Goal: Information Seeking & Learning: Find specific page/section

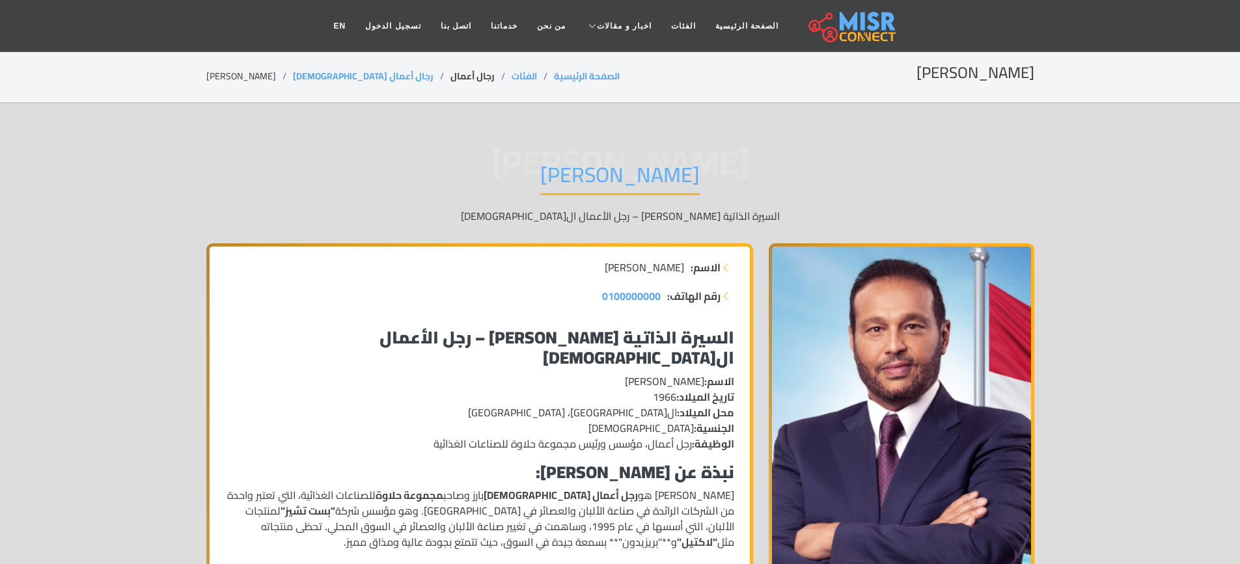
click at [450, 73] on link "رجال أعمال" at bounding box center [472, 76] width 44 height 17
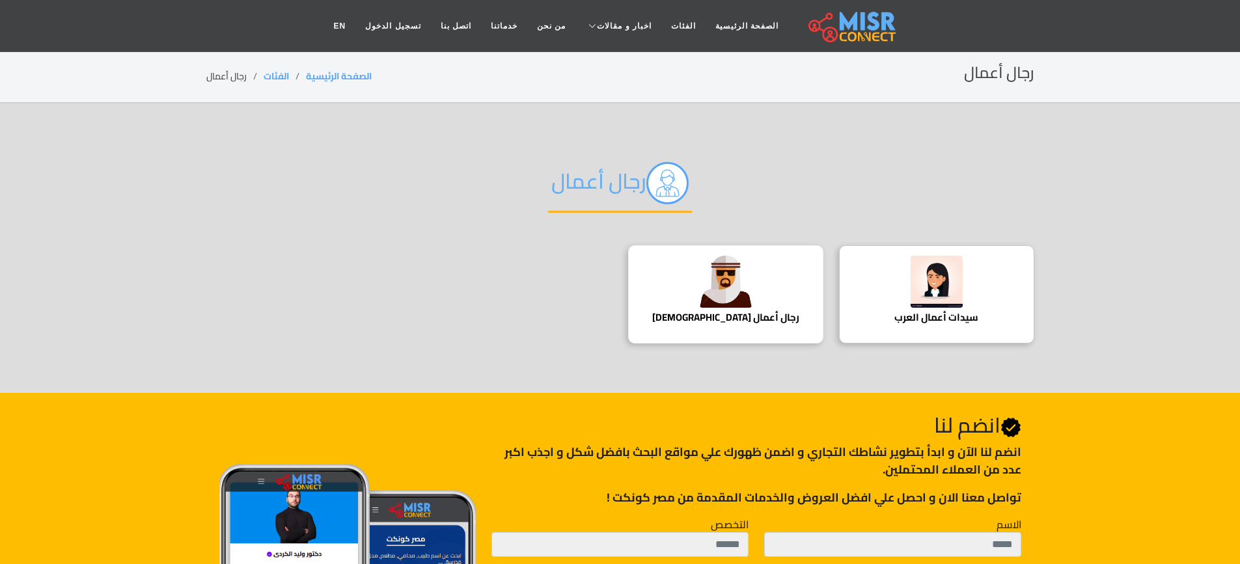
click at [733, 292] on img at bounding box center [725, 282] width 52 height 52
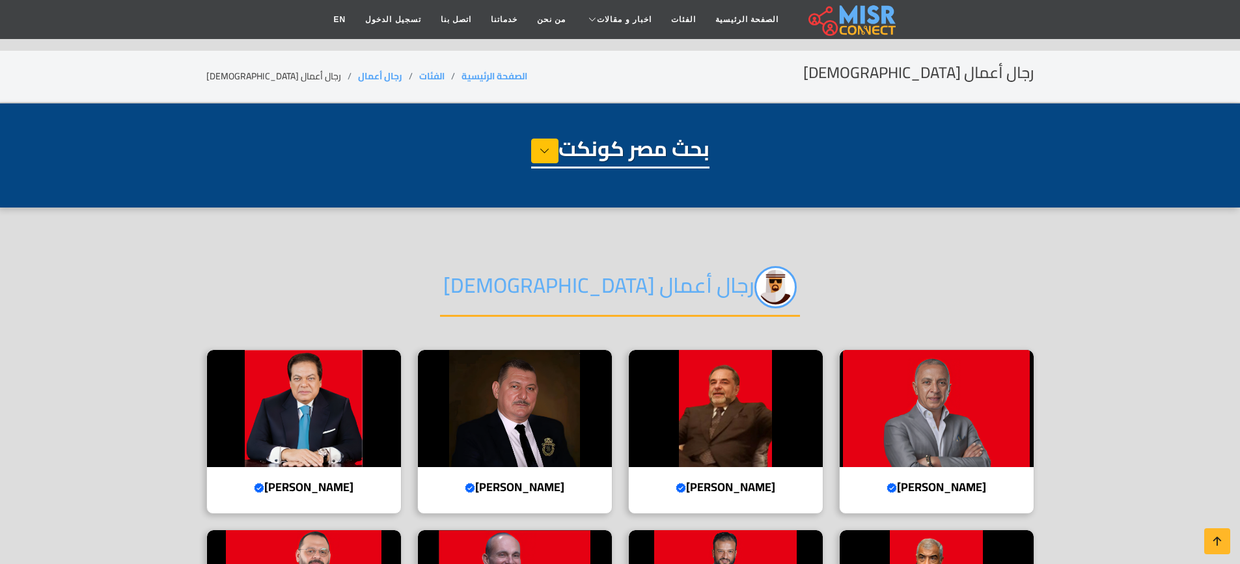
select select "**********"
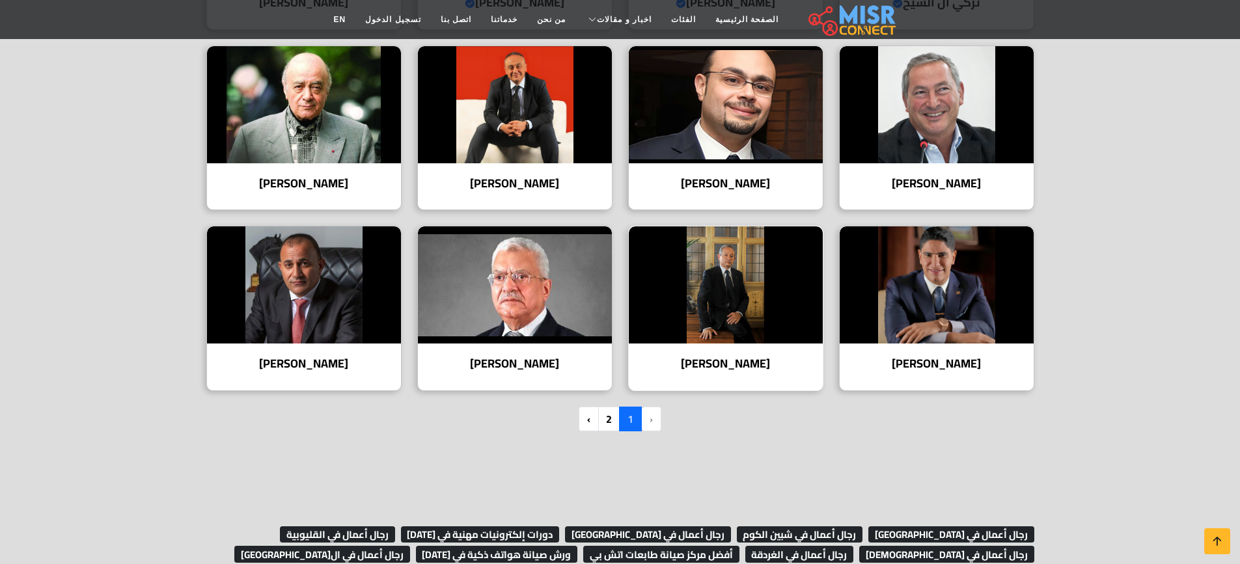
scroll to position [781, 0]
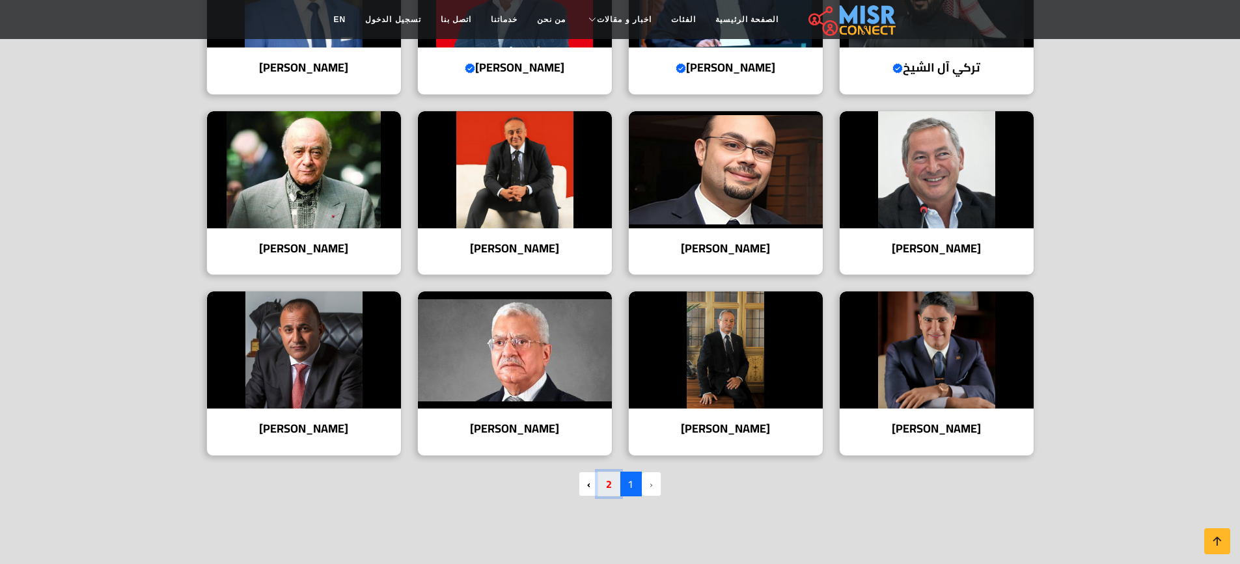
click at [605, 481] on link "2" at bounding box center [608, 484] width 23 height 25
click at [608, 483] on link "2" at bounding box center [608, 484] width 23 height 25
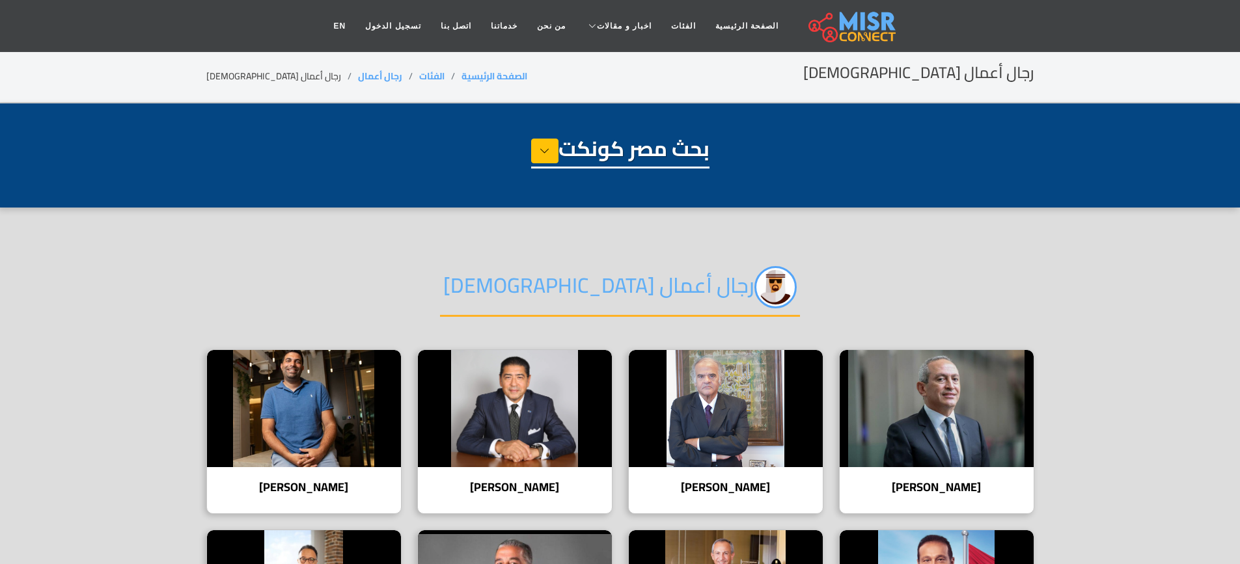
select select "**********"
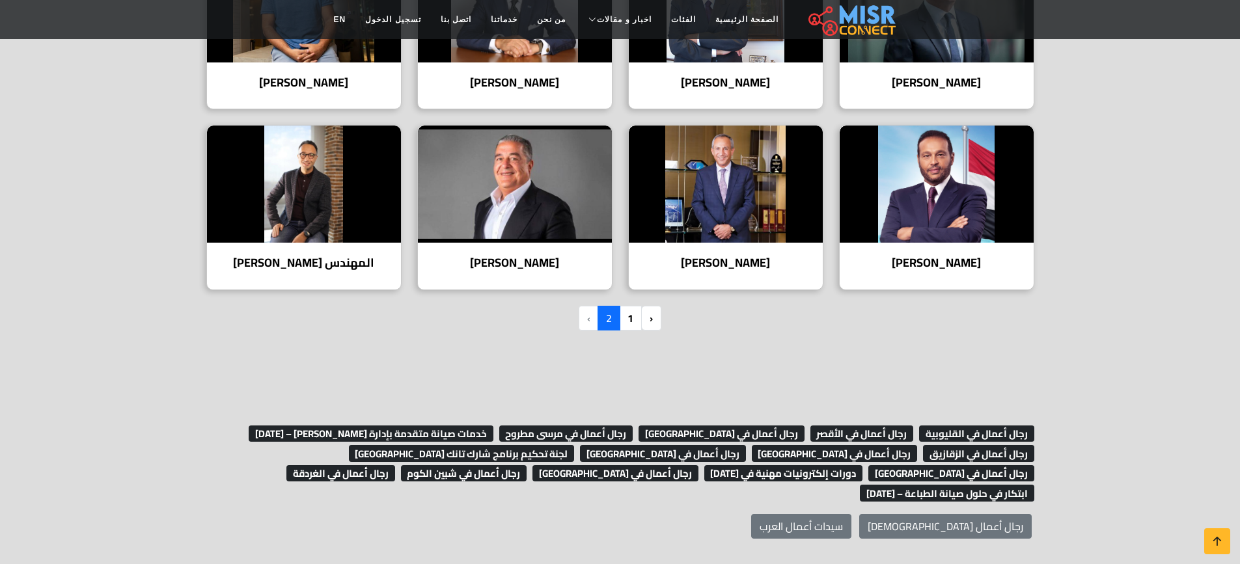
scroll to position [455, 0]
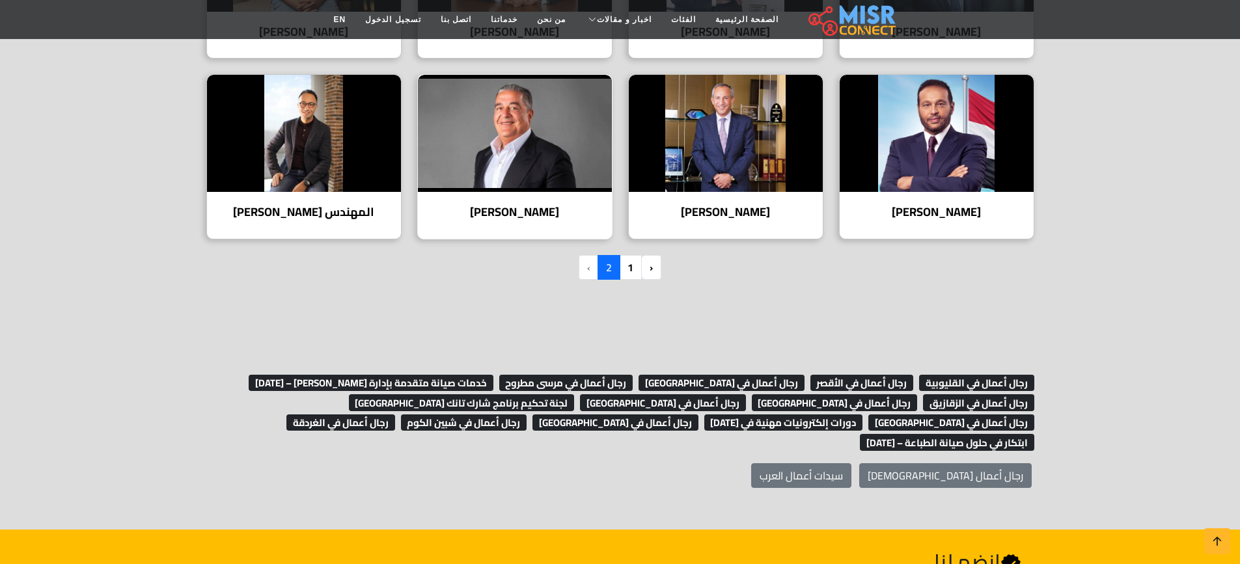
click at [511, 216] on h4 "[PERSON_NAME]" at bounding box center [514, 212] width 174 height 14
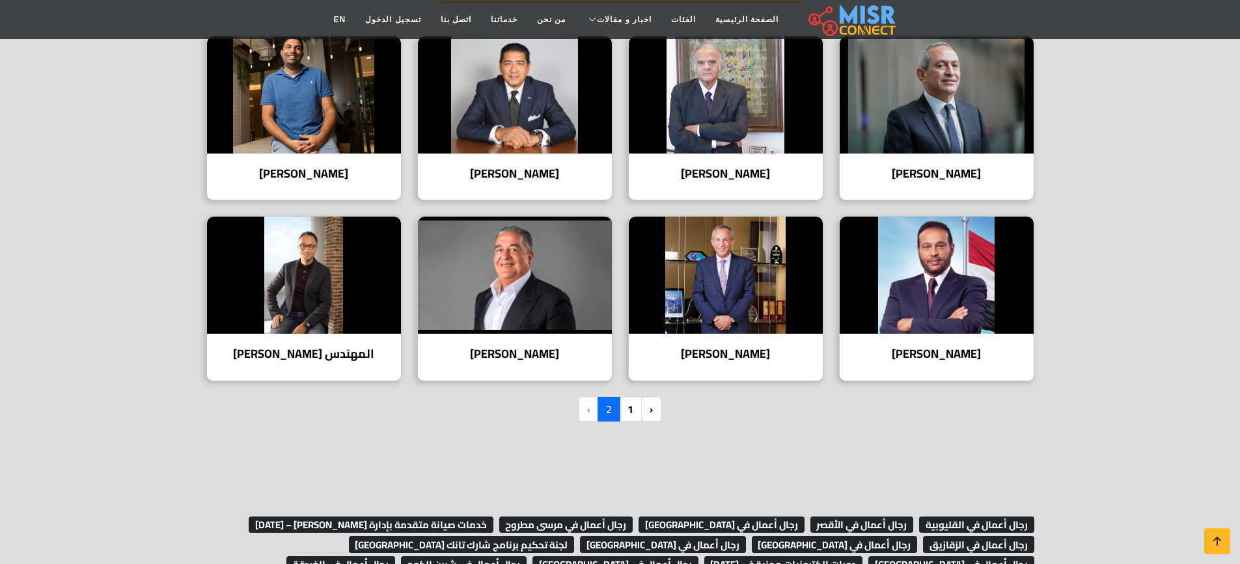
scroll to position [325, 0]
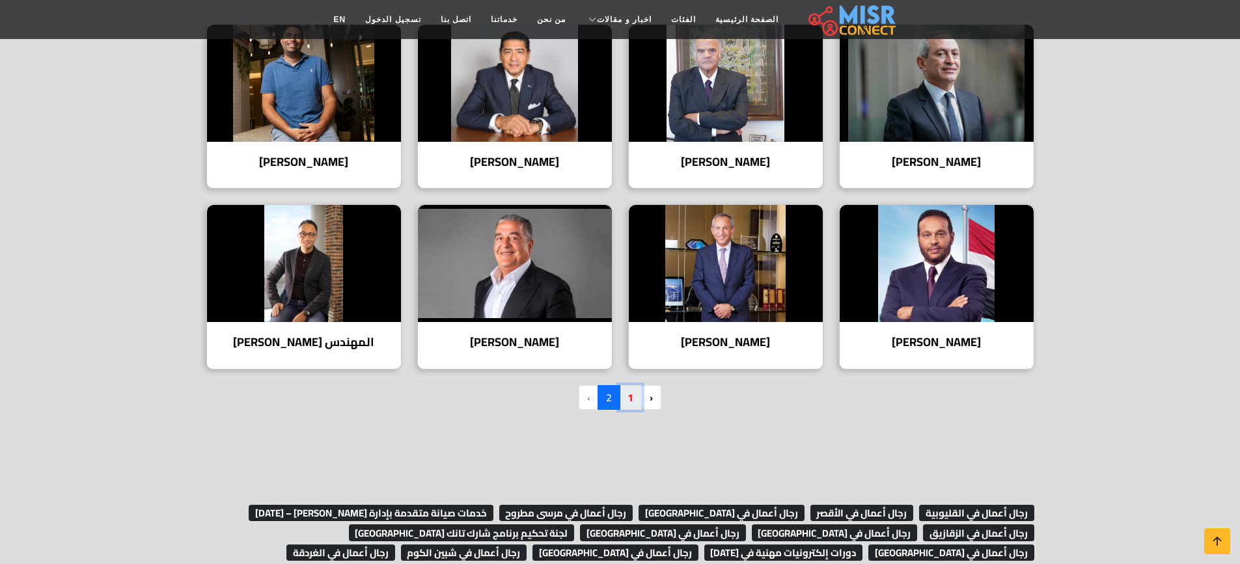
click at [629, 397] on link "1" at bounding box center [630, 397] width 23 height 25
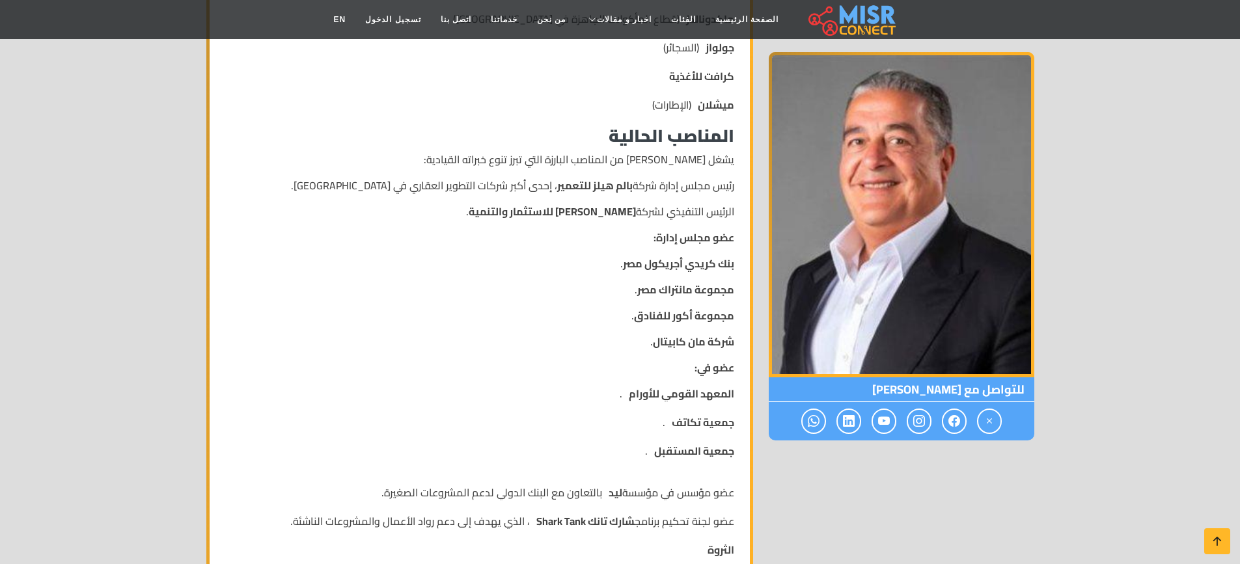
scroll to position [319, 0]
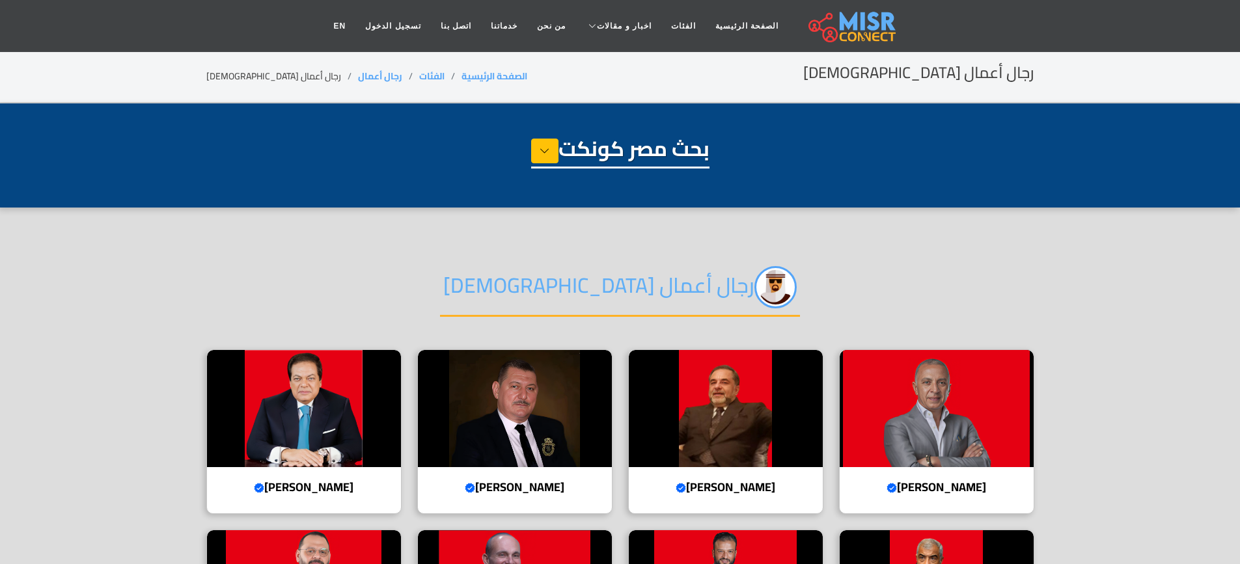
select select "**********"
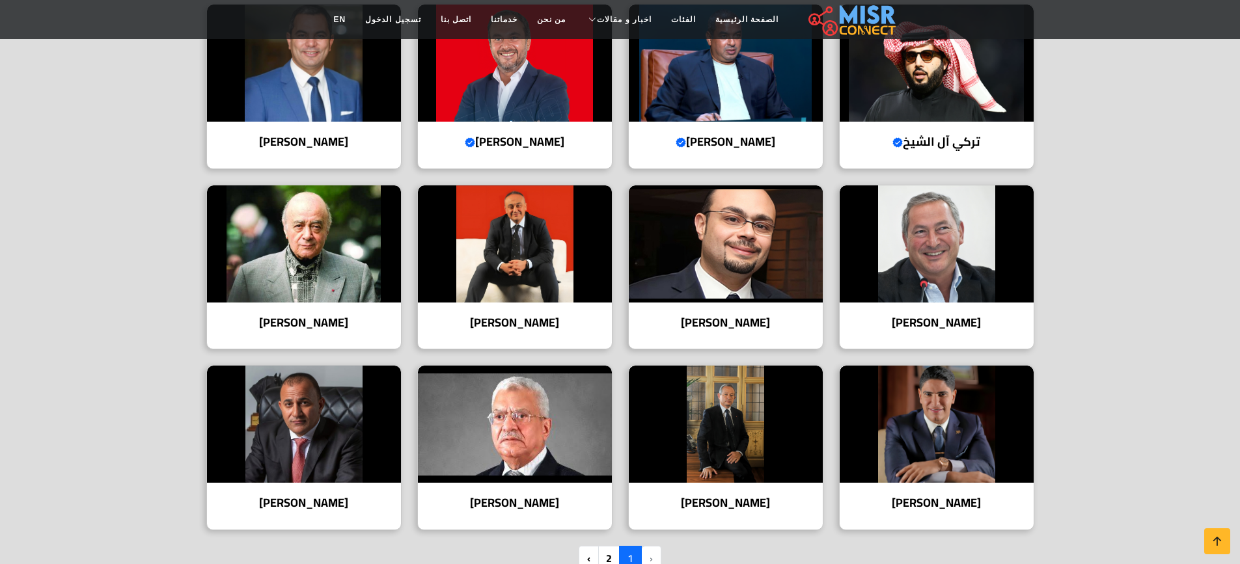
scroll to position [781, 0]
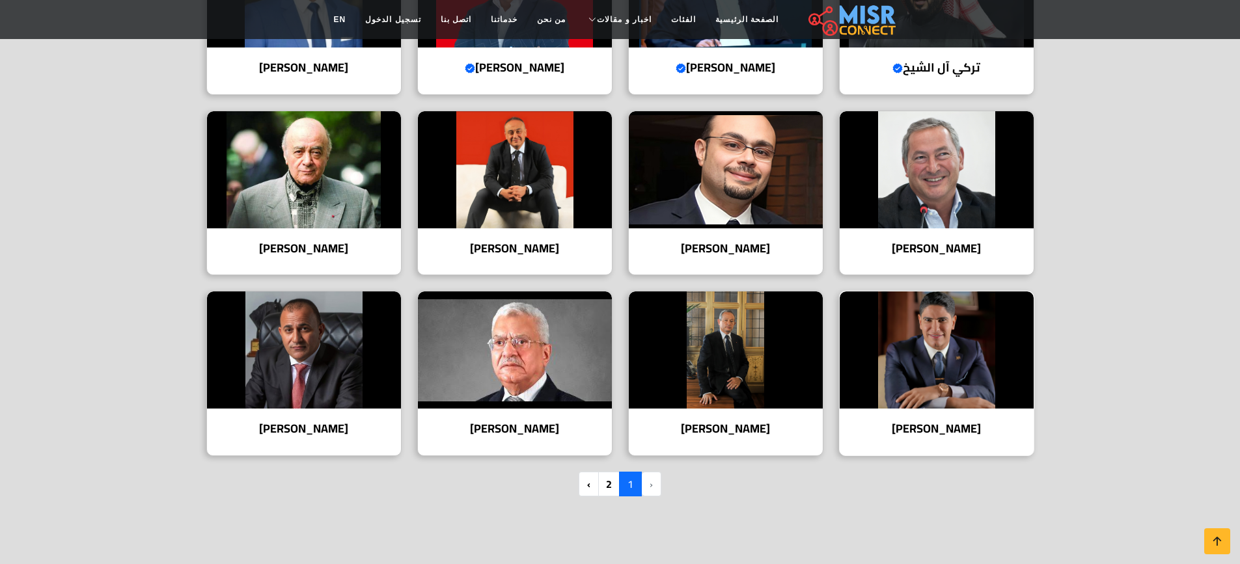
click at [966, 364] on img at bounding box center [936, 349] width 194 height 117
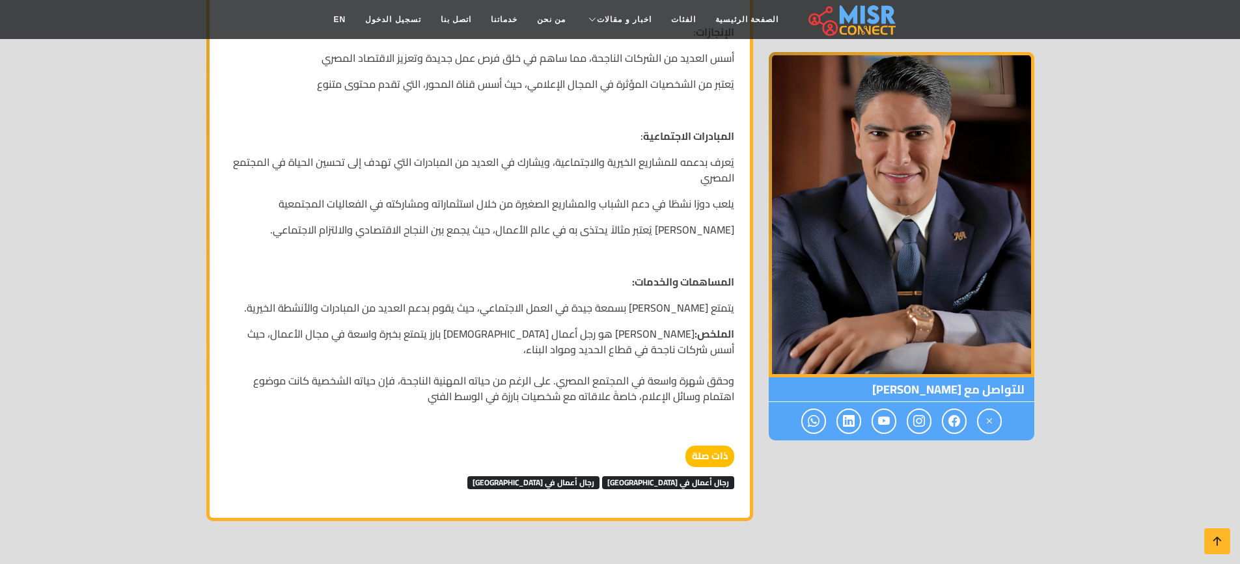
scroll to position [1106, 0]
